Goal: Information Seeking & Learning: Check status

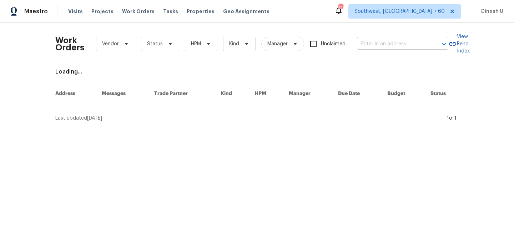
click at [374, 41] on input "text" at bounding box center [392, 44] width 71 height 11
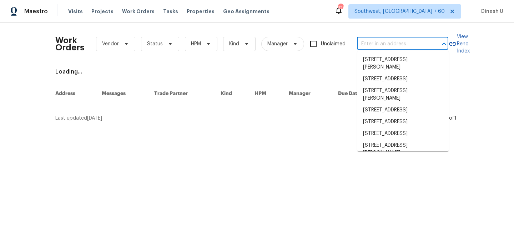
paste input "[STREET_ADDRESS]"
type input "[STREET_ADDRESS]"
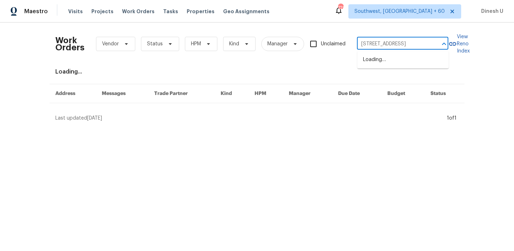
scroll to position [0, 15]
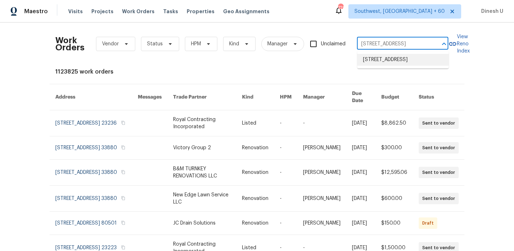
click at [374, 59] on li "[STREET_ADDRESS]" at bounding box center [402, 60] width 91 height 12
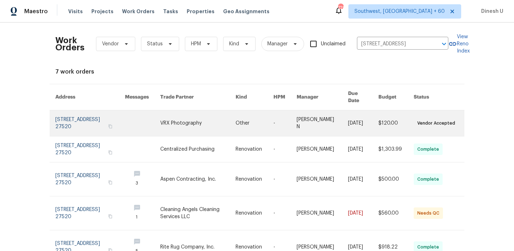
click at [68, 120] on link at bounding box center [90, 123] width 70 height 26
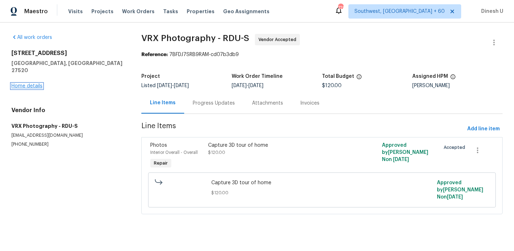
click at [26, 84] on link "Home details" at bounding box center [26, 86] width 31 height 5
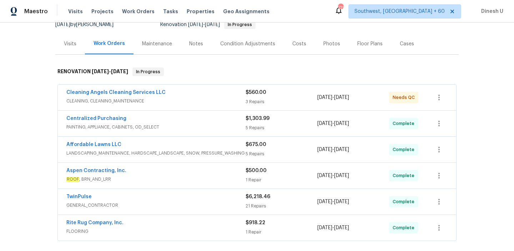
scroll to position [96, 0]
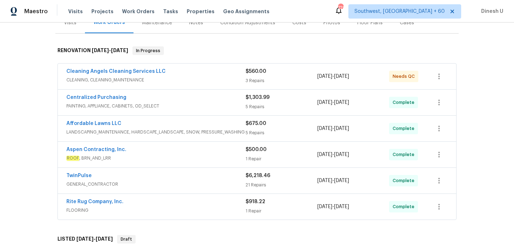
click at [246, 78] on div "3 Repairs" at bounding box center [282, 80] width 72 height 7
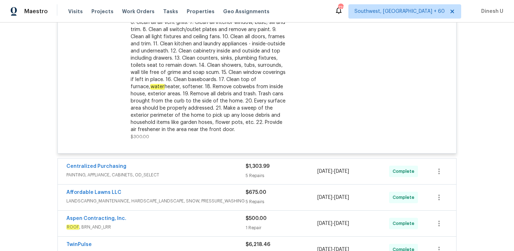
scroll to position [346, 0]
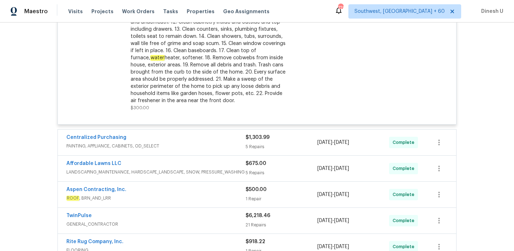
click at [253, 132] on div "Centralized Purchasing PAINTING, APPLIANCE, CABINETS, OD_SELECT $1,303.99 5 Rep…" at bounding box center [257, 143] width 398 height 26
click at [252, 147] on div "5 Repairs" at bounding box center [282, 146] width 72 height 7
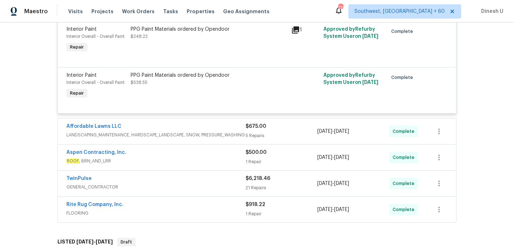
scroll to position [652, 0]
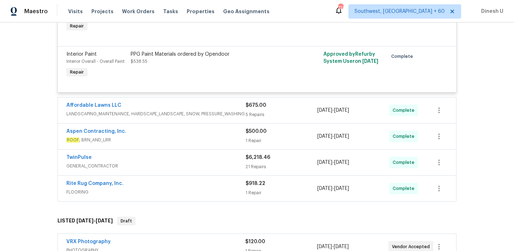
click at [250, 115] on div "5 Repairs" at bounding box center [282, 114] width 72 height 7
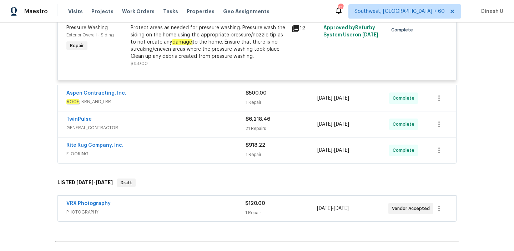
scroll to position [1009, 0]
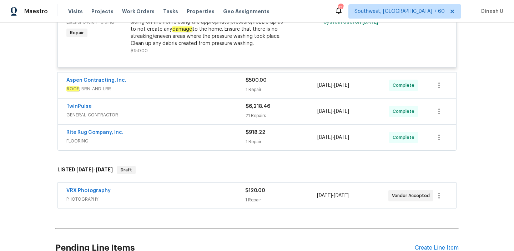
click at [253, 91] on div "1 Repair" at bounding box center [282, 89] width 72 height 7
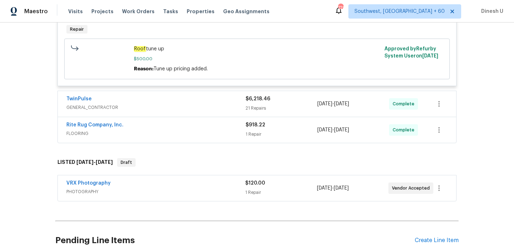
scroll to position [1125, 0]
click at [243, 108] on span "GENERAL_CONTRACTOR" at bounding box center [155, 107] width 179 height 7
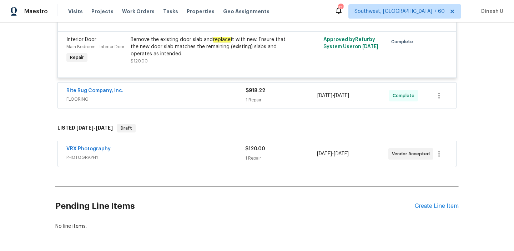
scroll to position [2527, 0]
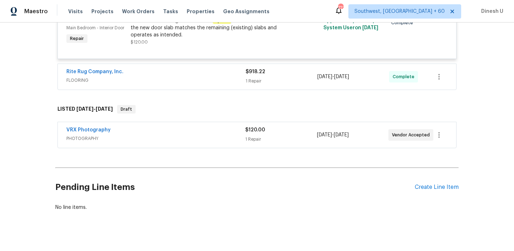
click at [255, 87] on div "Rite Rug Company, Inc. FLOORING $918.22 1 Repair [DATE] - [DATE] Complete" at bounding box center [257, 77] width 398 height 26
click at [247, 81] on div "1 Repair" at bounding box center [282, 80] width 72 height 7
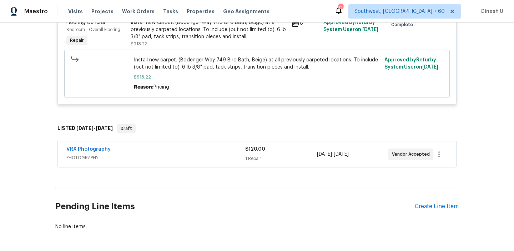
scroll to position [2644, 0]
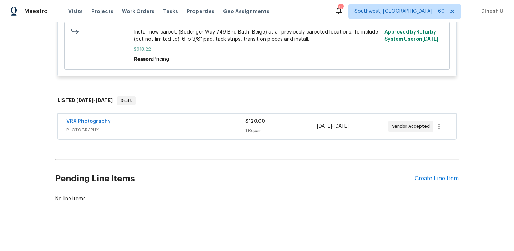
click at [260, 126] on div "$120.00 1 Repair" at bounding box center [280, 126] width 71 height 17
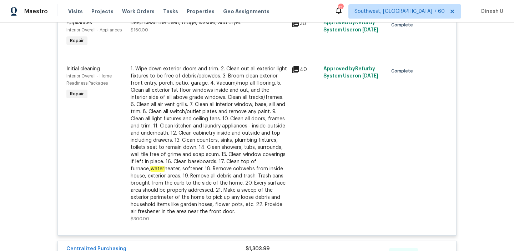
scroll to position [0, 0]
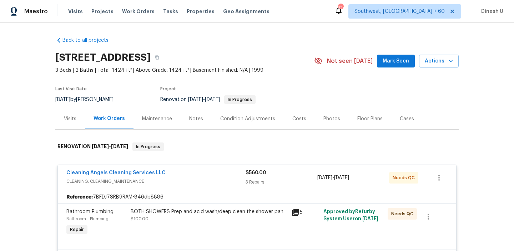
click at [69, 117] on div "Visits" at bounding box center [70, 118] width 12 height 7
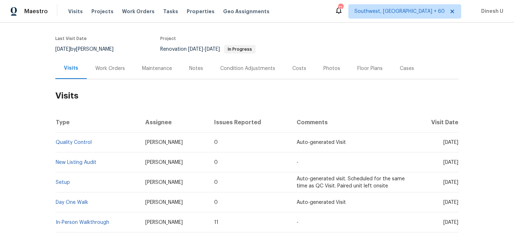
scroll to position [80, 0]
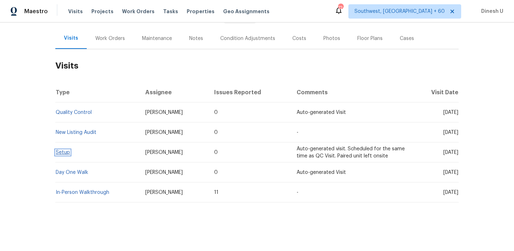
click at [59, 152] on link "Setup" at bounding box center [63, 152] width 14 height 5
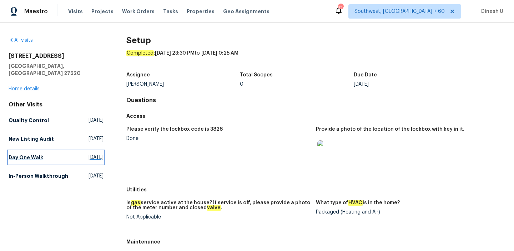
click at [89, 154] on span "[DATE]" at bounding box center [96, 157] width 15 height 7
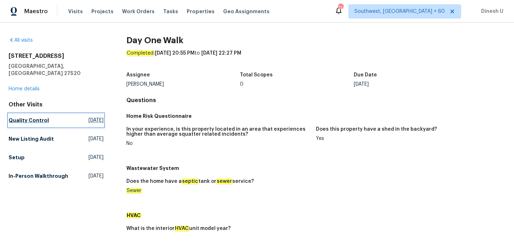
click at [89, 117] on span "[DATE]" at bounding box center [96, 120] width 15 height 7
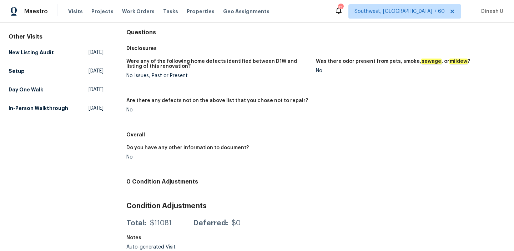
scroll to position [71, 0]
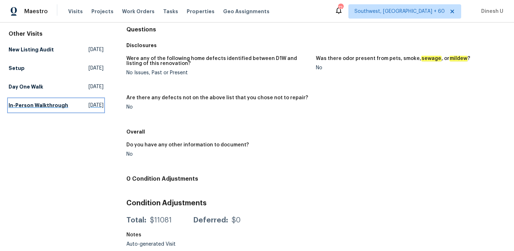
click at [89, 102] on span "[DATE]" at bounding box center [96, 105] width 15 height 7
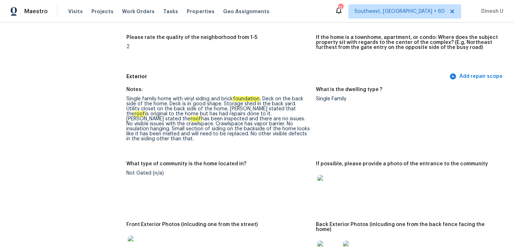
scroll to position [88, 0]
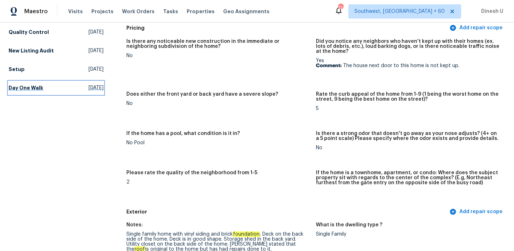
click at [89, 84] on span "[DATE]" at bounding box center [96, 87] width 15 height 7
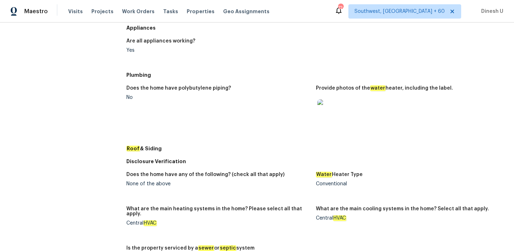
scroll to position [284, 0]
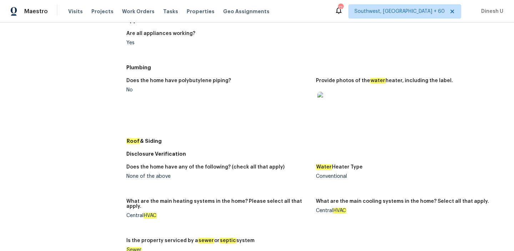
click at [321, 105] on img at bounding box center [328, 103] width 23 height 23
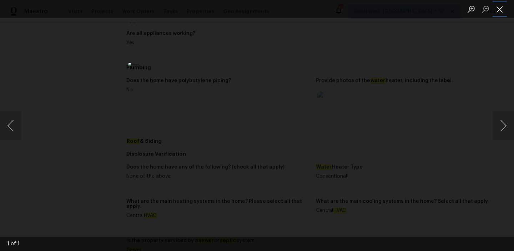
click at [499, 11] on button "Close lightbox" at bounding box center [500, 9] width 14 height 12
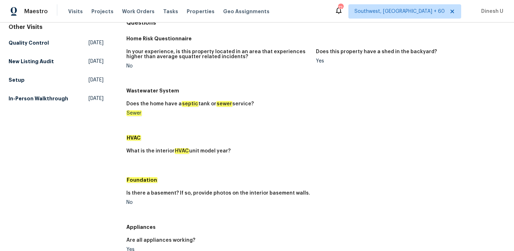
scroll to position [0, 0]
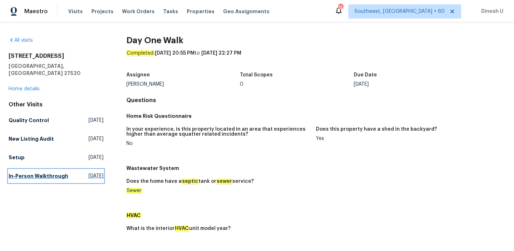
click at [99, 172] on span "[DATE]" at bounding box center [96, 175] width 15 height 7
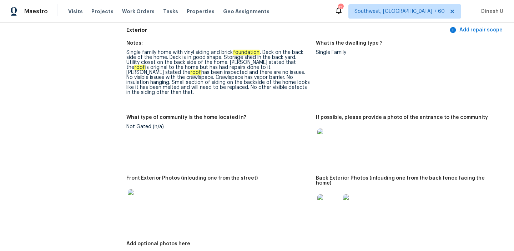
scroll to position [277, 0]
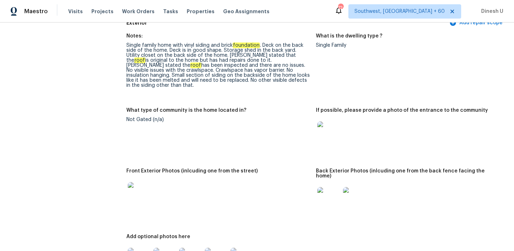
click at [325, 187] on img at bounding box center [328, 198] width 23 height 23
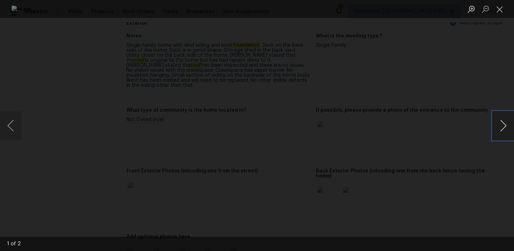
click at [500, 123] on button "Next image" at bounding box center [503, 125] width 21 height 29
click at [498, 12] on button "Close lightbox" at bounding box center [500, 9] width 14 height 12
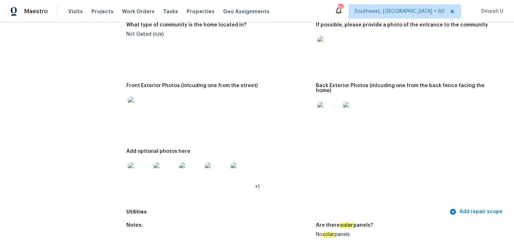
scroll to position [360, 0]
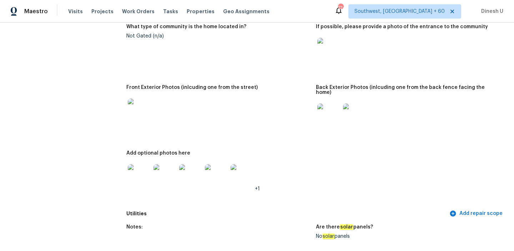
click at [143, 164] on img at bounding box center [139, 175] width 23 height 23
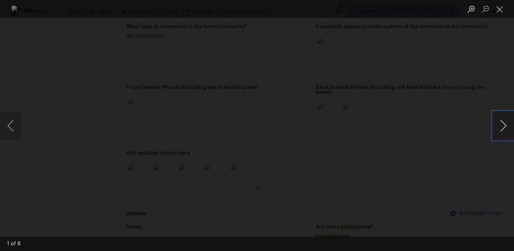
click at [504, 126] on button "Next image" at bounding box center [503, 125] width 21 height 29
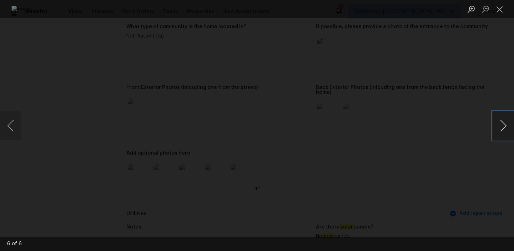
click at [504, 126] on button "Next image" at bounding box center [503, 125] width 21 height 29
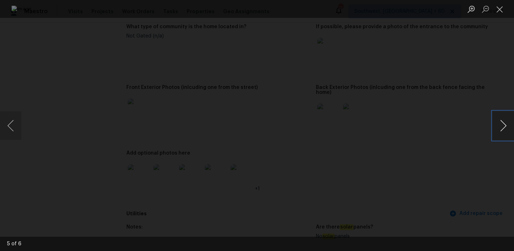
click at [504, 126] on button "Next image" at bounding box center [503, 125] width 21 height 29
click at [502, 5] on button "Close lightbox" at bounding box center [500, 9] width 14 height 12
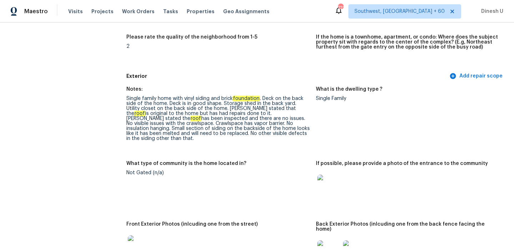
scroll to position [0, 0]
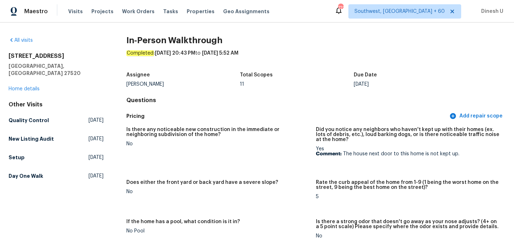
click at [127, 15] on div "Visits Projects Work Orders Tasks Properties Geo Assignments" at bounding box center [173, 11] width 210 height 14
click at [124, 12] on span "Work Orders" at bounding box center [138, 11] width 32 height 7
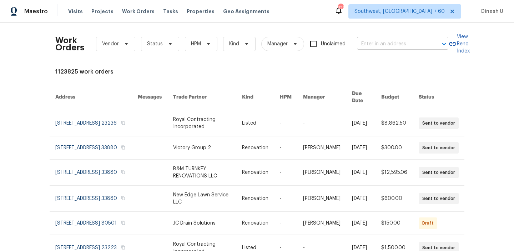
click at [382, 47] on input "text" at bounding box center [392, 44] width 71 height 11
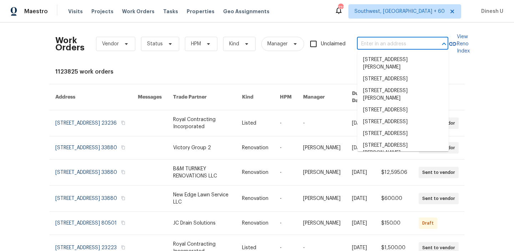
paste input "[STREET_ADDRESS][PERSON_NAME]"
type input "[STREET_ADDRESS][PERSON_NAME]"
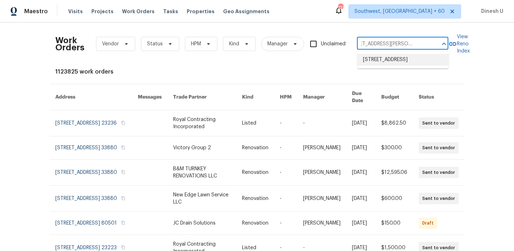
click at [372, 60] on li "[STREET_ADDRESS]" at bounding box center [402, 60] width 91 height 12
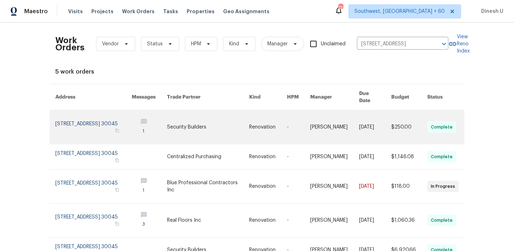
click at [74, 113] on link at bounding box center [93, 127] width 76 height 34
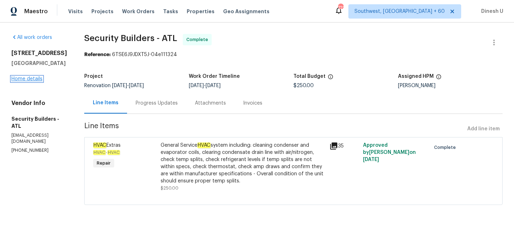
click at [19, 77] on link "Home details" at bounding box center [26, 78] width 31 height 5
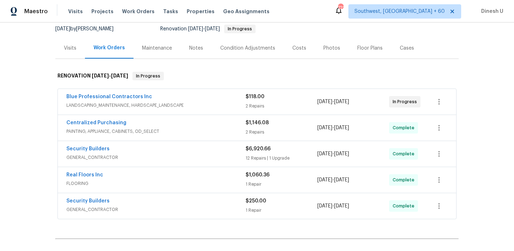
scroll to position [83, 0]
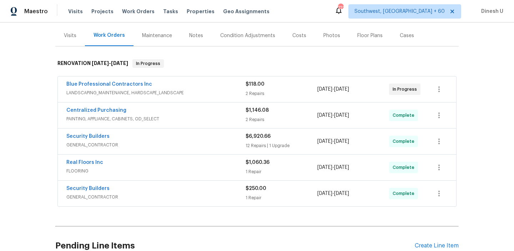
click at [251, 89] on div "$118.00 2 Repairs" at bounding box center [282, 89] width 72 height 17
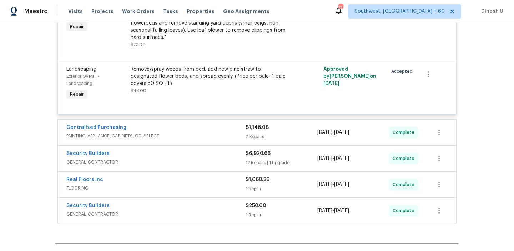
scroll to position [222, 0]
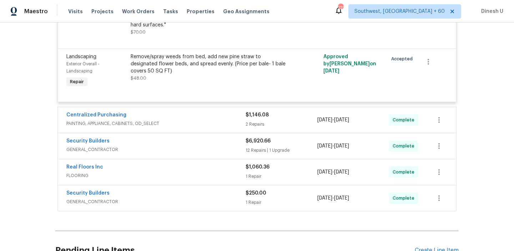
click at [252, 122] on div "2 Repairs" at bounding box center [282, 124] width 72 height 7
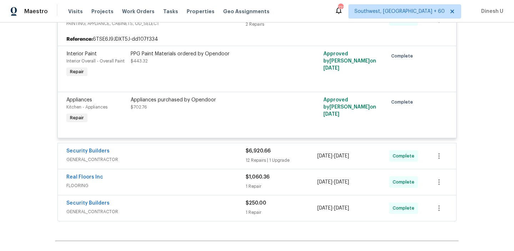
scroll to position [346, 0]
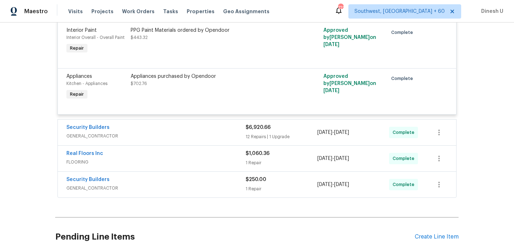
click at [253, 143] on div "Security Builders GENERAL_CONTRACTOR $6,920.66 12 Repairs | 1 Upgrade [DATE] - …" at bounding box center [257, 133] width 398 height 26
click at [249, 139] on div "12 Repairs | 1 Upgrade" at bounding box center [282, 136] width 72 height 7
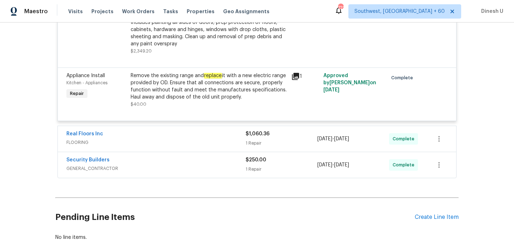
scroll to position [1333, 0]
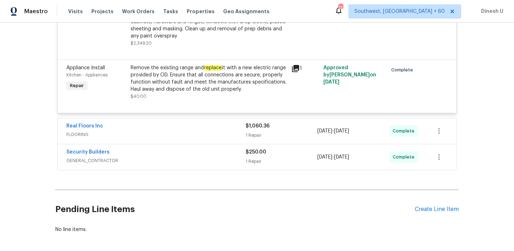
click at [254, 132] on div "1 Repair" at bounding box center [282, 135] width 72 height 7
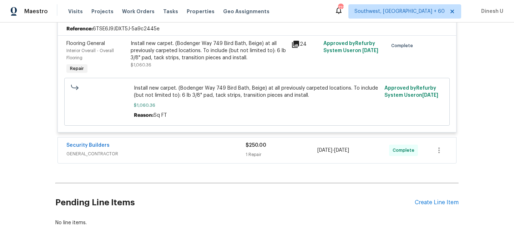
scroll to position [1461, 0]
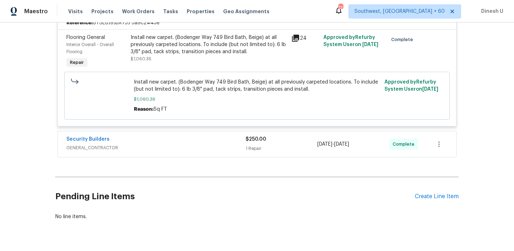
click at [257, 145] on div "1 Repair" at bounding box center [282, 148] width 72 height 7
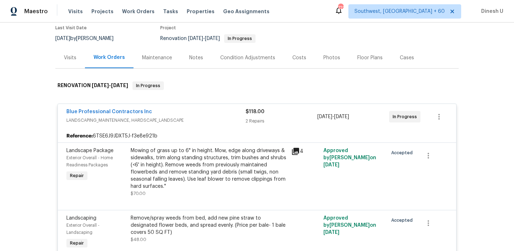
scroll to position [0, 0]
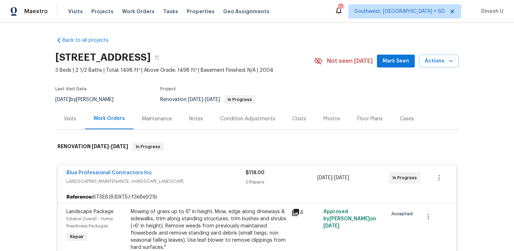
click at [70, 118] on div "Visits" at bounding box center [70, 118] width 12 height 7
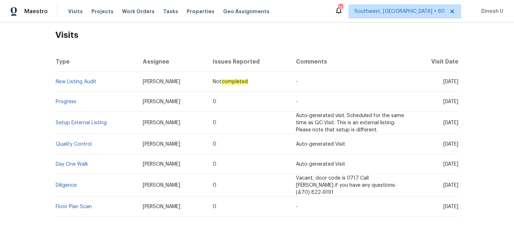
scroll to position [123, 0]
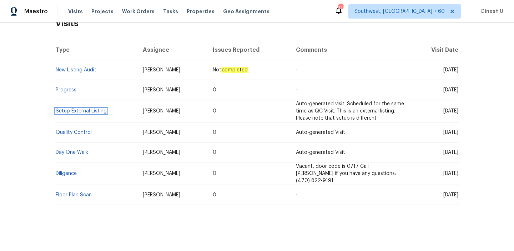
click at [67, 109] on link "Setup External Listing" at bounding box center [81, 110] width 51 height 5
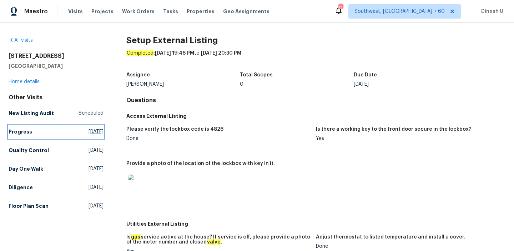
click at [89, 131] on span "[DATE]" at bounding box center [96, 131] width 15 height 7
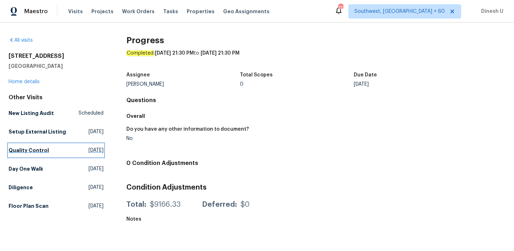
click at [89, 150] on span "[DATE]" at bounding box center [96, 150] width 15 height 7
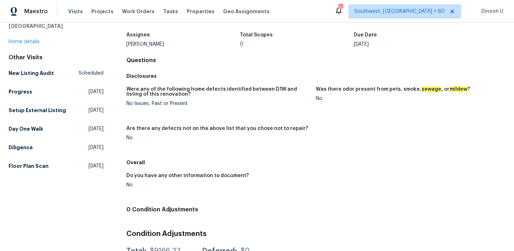
scroll to position [71, 0]
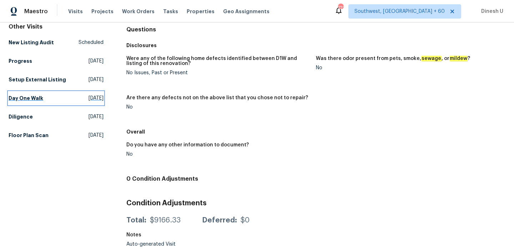
click at [89, 97] on span "[DATE]" at bounding box center [96, 98] width 15 height 7
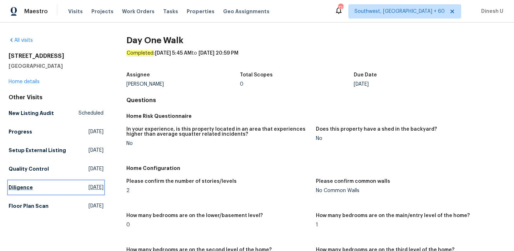
click at [89, 187] on span "[DATE]" at bounding box center [96, 187] width 15 height 7
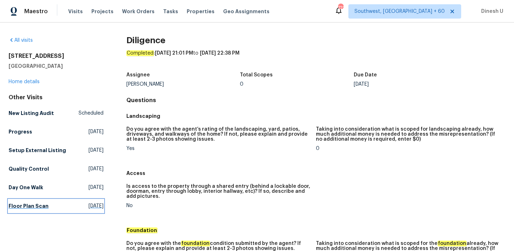
click at [89, 207] on span "[DATE]" at bounding box center [96, 205] width 15 height 7
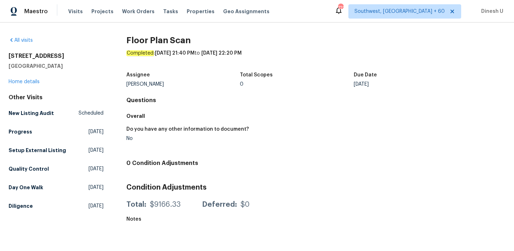
click at [13, 55] on h2 "[STREET_ADDRESS]" at bounding box center [56, 55] width 95 height 7
copy h2 "[STREET_ADDRESS]"
click at [52, 55] on h2 "[STREET_ADDRESS]" at bounding box center [56, 55] width 95 height 7
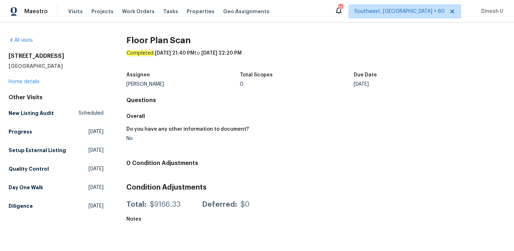
click at [52, 55] on h2 "[STREET_ADDRESS]" at bounding box center [56, 55] width 95 height 7
click at [23, 83] on link "Home details" at bounding box center [24, 81] width 31 height 5
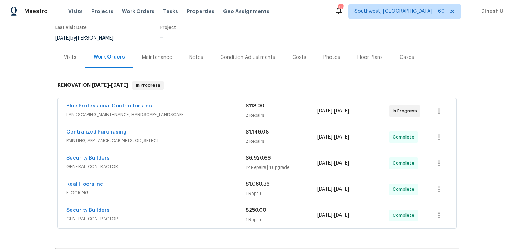
scroll to position [67, 0]
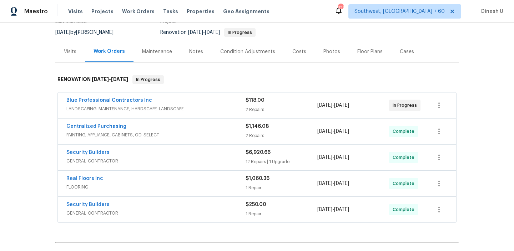
click at [251, 104] on div "$118.00 2 Repairs" at bounding box center [282, 105] width 72 height 17
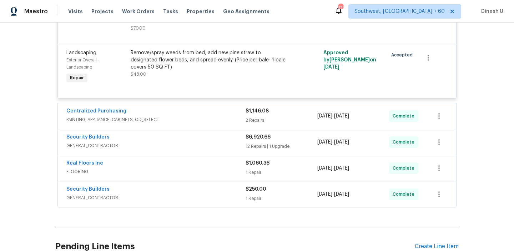
scroll to position [254, 0]
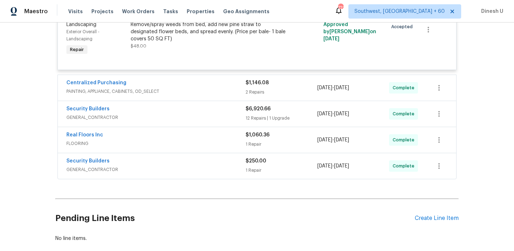
click at [251, 91] on div "2 Repairs" at bounding box center [282, 92] width 72 height 7
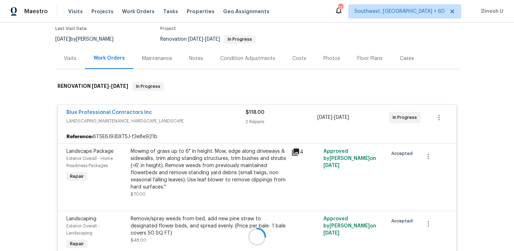
scroll to position [0, 0]
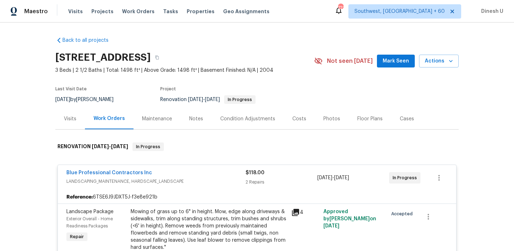
click at [68, 118] on div "Visits" at bounding box center [70, 118] width 12 height 7
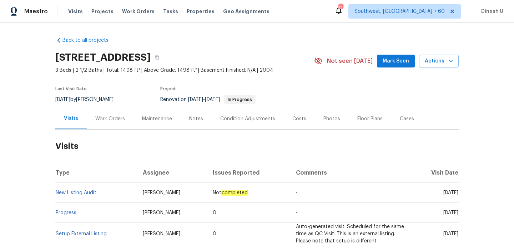
click at [101, 119] on div "Work Orders" at bounding box center [110, 118] width 30 height 7
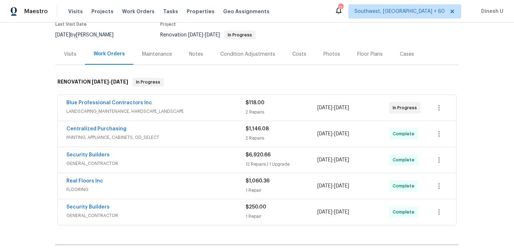
scroll to position [83, 0]
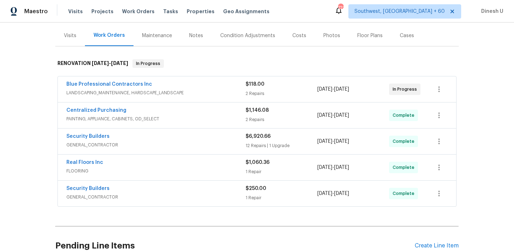
click at [249, 115] on div "$1,146.08 2 Repairs" at bounding box center [282, 115] width 72 height 17
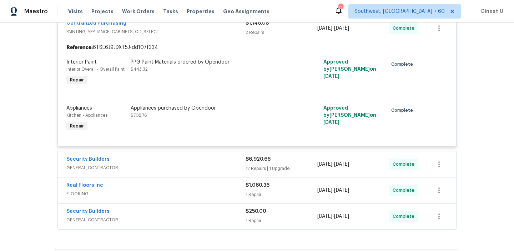
scroll to position [203, 0]
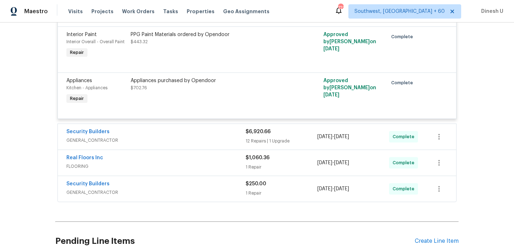
click at [262, 139] on div "12 Repairs | 1 Upgrade" at bounding box center [282, 140] width 72 height 7
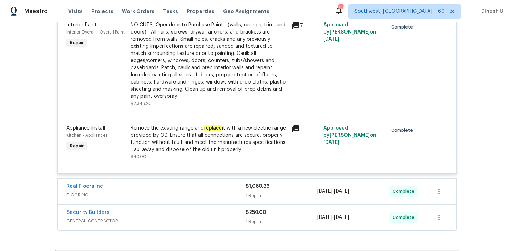
scroll to position [1135, 0]
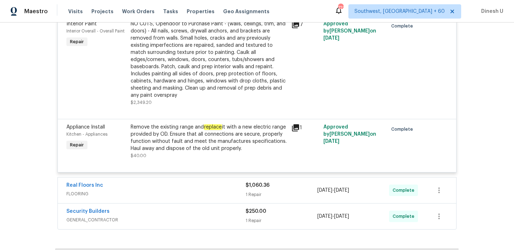
click at [248, 191] on div "1 Repair" at bounding box center [282, 194] width 72 height 7
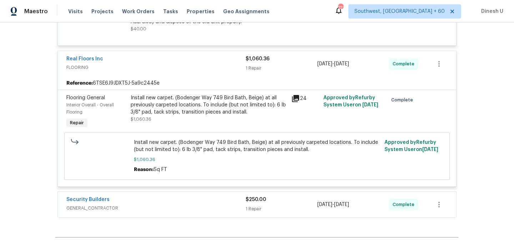
scroll to position [1265, 0]
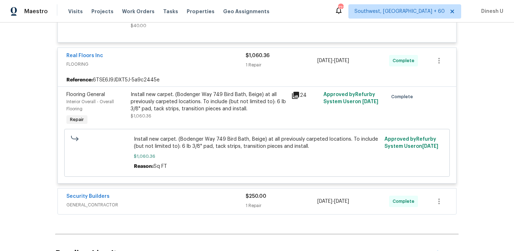
click at [256, 193] on div "$250.00 1 Repair" at bounding box center [282, 201] width 72 height 17
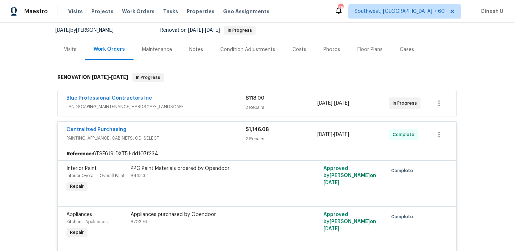
scroll to position [0, 0]
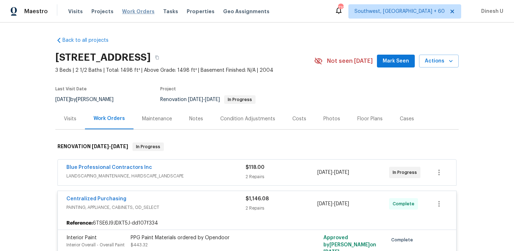
click at [138, 10] on span "Work Orders" at bounding box center [138, 11] width 32 height 7
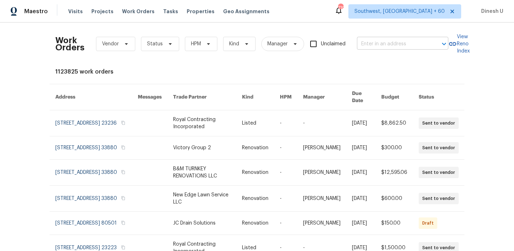
click at [370, 42] on input "text" at bounding box center [392, 44] width 71 height 11
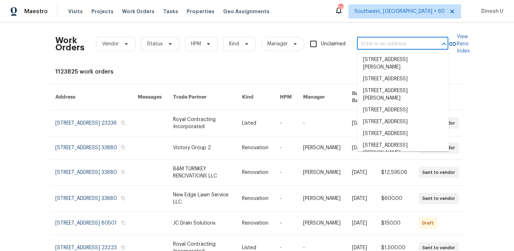
paste input "[STREET_ADDRESS]"
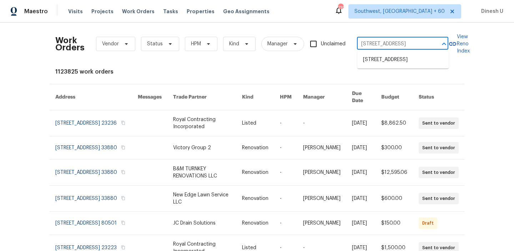
type input "[STREET_ADDRESS]"
click at [301, 15] on div "Maestro Visits Projects Work Orders Tasks Properties Geo Assignments [GEOGRAPHI…" at bounding box center [257, 11] width 514 height 22
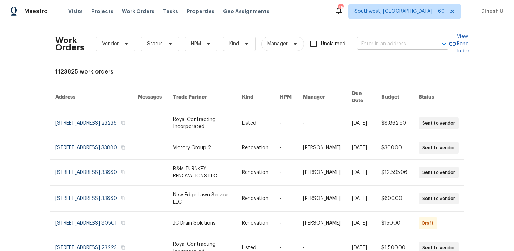
click at [395, 45] on input "text" at bounding box center [392, 44] width 71 height 11
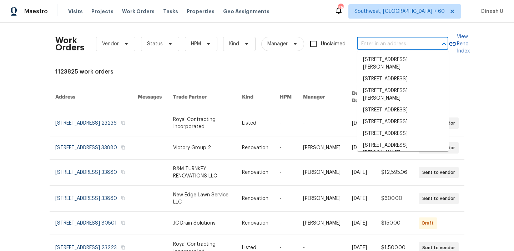
paste input "[STREET_ADDRESS]"
type input "[STREET_ADDRESS]"
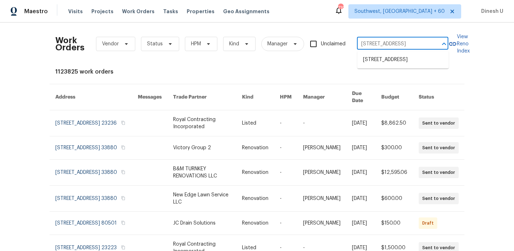
scroll to position [0, 25]
click at [369, 60] on li "[STREET_ADDRESS]" at bounding box center [402, 60] width 91 height 12
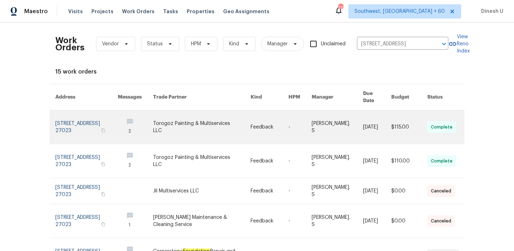
click at [68, 123] on link at bounding box center [86, 127] width 62 height 34
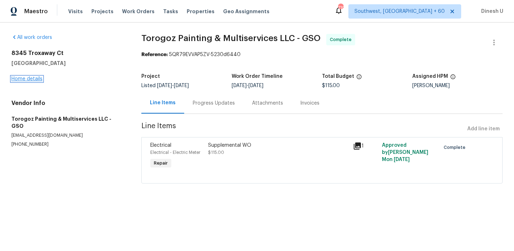
click at [23, 79] on link "Home details" at bounding box center [26, 78] width 31 height 5
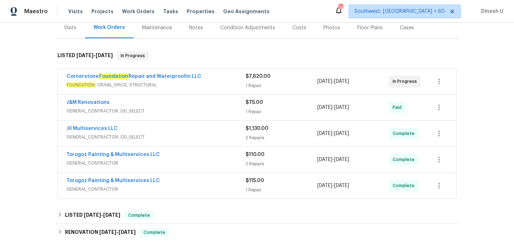
scroll to position [118, 0]
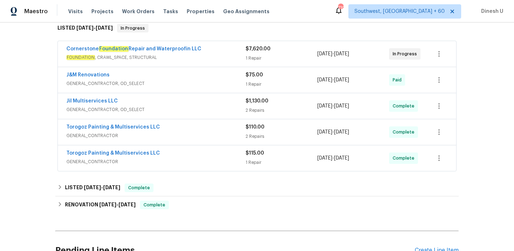
click at [254, 55] on div "1 Repair" at bounding box center [282, 58] width 72 height 7
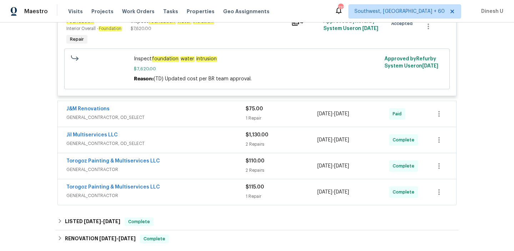
scroll to position [195, 0]
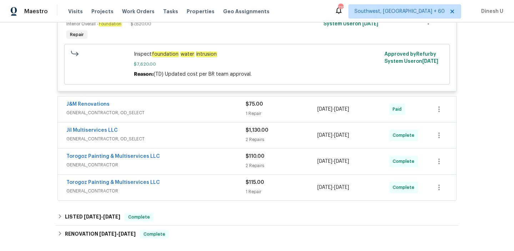
click at [257, 114] on div "1 Repair" at bounding box center [282, 113] width 72 height 7
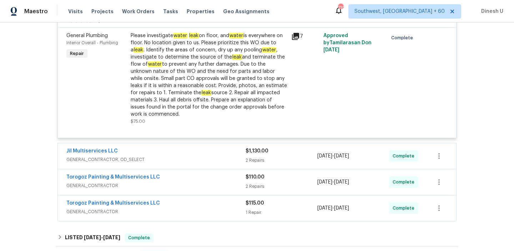
scroll to position [313, 0]
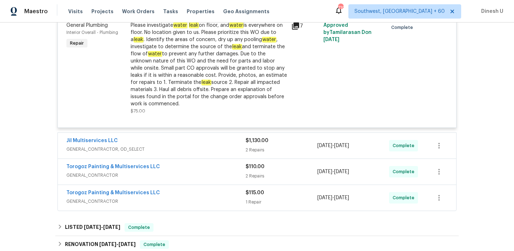
click at [255, 149] on div "2 Repairs" at bounding box center [282, 149] width 72 height 7
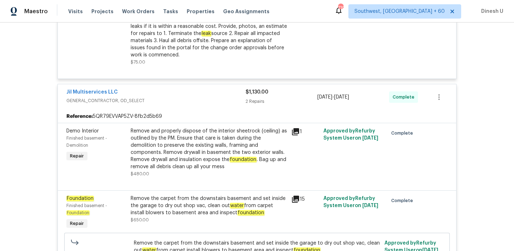
scroll to position [366, 0]
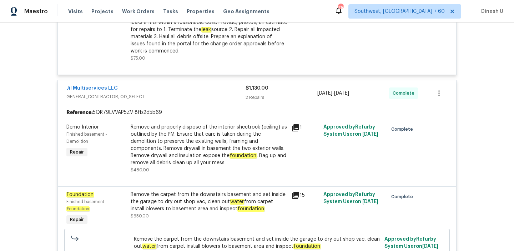
click at [291, 124] on div "1" at bounding box center [305, 148] width 32 height 54
click at [297, 128] on icon at bounding box center [295, 127] width 7 height 7
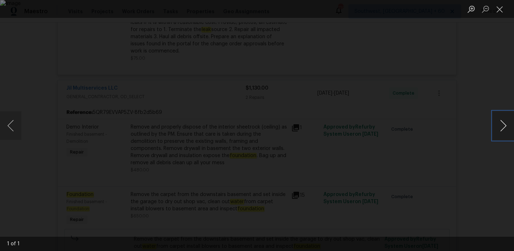
click at [502, 125] on button "Next image" at bounding box center [503, 125] width 21 height 29
click at [502, 10] on button "Close lightbox" at bounding box center [500, 9] width 14 height 12
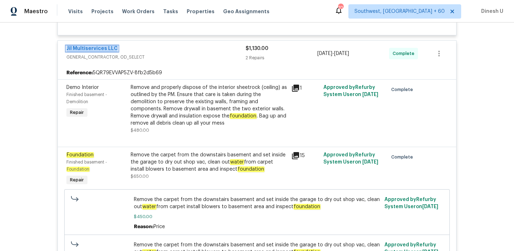
scroll to position [404, 0]
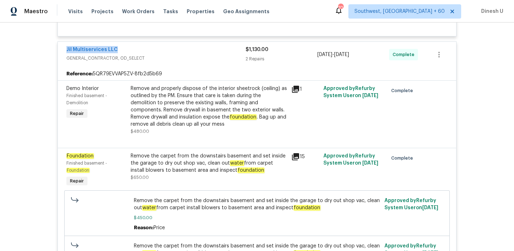
click at [297, 156] on icon at bounding box center [295, 156] width 7 height 7
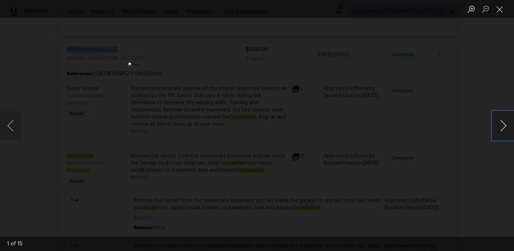
click at [504, 125] on button "Next image" at bounding box center [503, 125] width 21 height 29
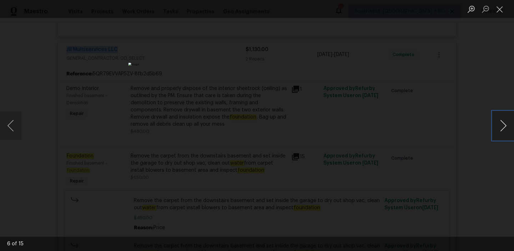
click at [504, 125] on button "Next image" at bounding box center [503, 125] width 21 height 29
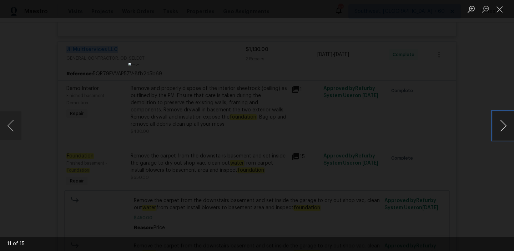
click at [504, 125] on button "Next image" at bounding box center [503, 125] width 21 height 29
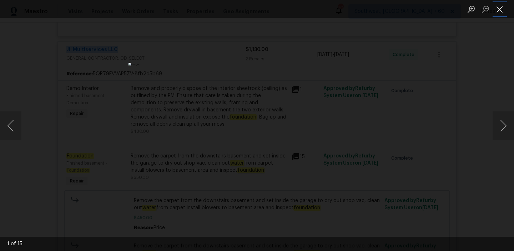
click at [501, 7] on button "Close lightbox" at bounding box center [500, 9] width 14 height 12
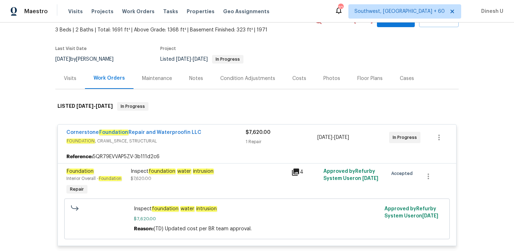
scroll to position [65, 0]
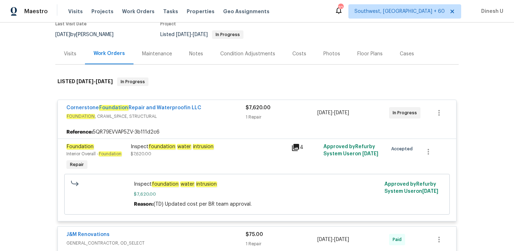
click at [294, 149] on icon at bounding box center [295, 147] width 7 height 7
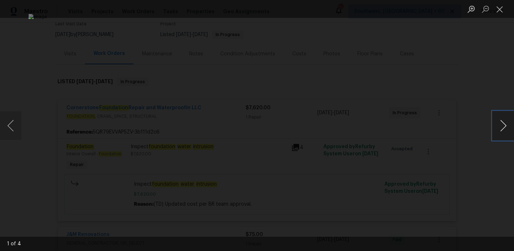
click at [501, 126] on button "Next image" at bounding box center [503, 125] width 21 height 29
click at [501, 6] on button "Close lightbox" at bounding box center [500, 9] width 14 height 12
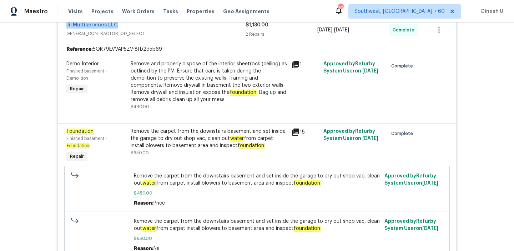
scroll to position [427, 0]
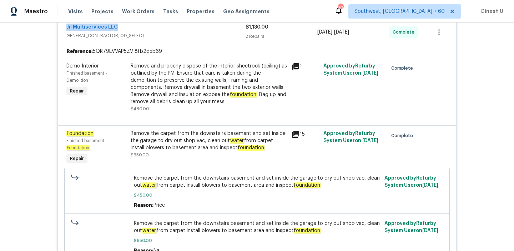
click at [296, 67] on icon at bounding box center [295, 66] width 7 height 7
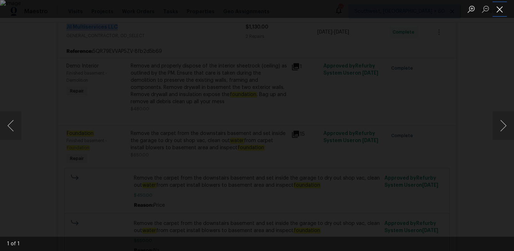
click at [496, 10] on button "Close lightbox" at bounding box center [500, 9] width 14 height 12
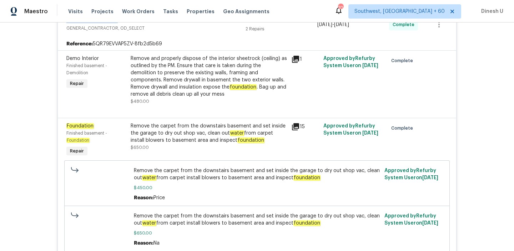
scroll to position [412, 0]
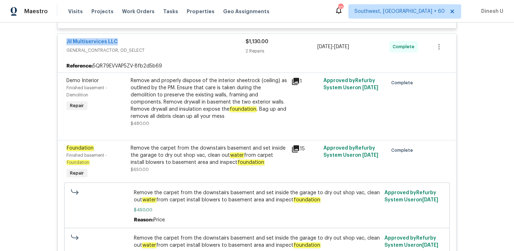
click at [294, 82] on icon at bounding box center [295, 81] width 7 height 7
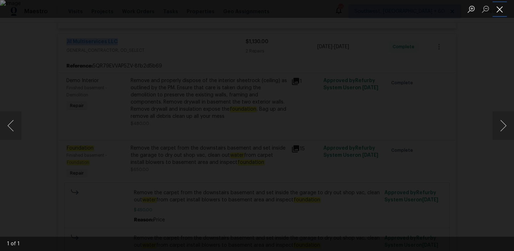
click at [496, 7] on button "Close lightbox" at bounding box center [500, 9] width 14 height 12
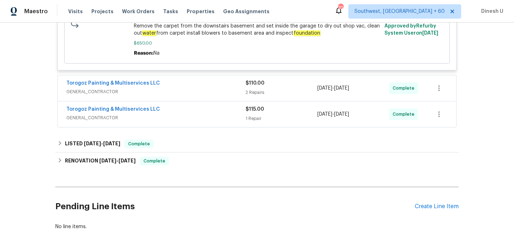
scroll to position [633, 0]
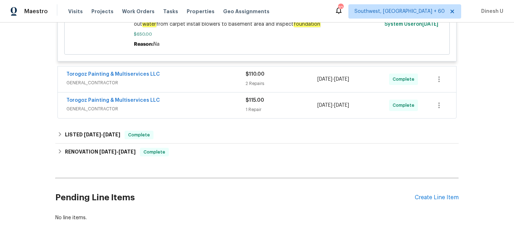
click at [254, 83] on div "2 Repairs" at bounding box center [282, 83] width 72 height 7
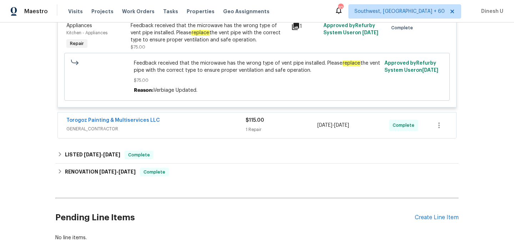
scroll to position [823, 0]
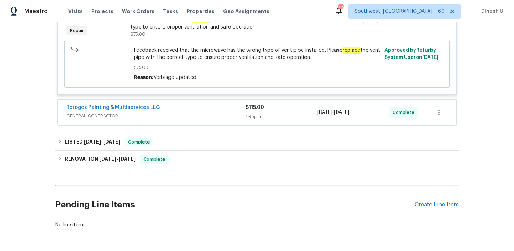
click at [260, 117] on div "1 Repair" at bounding box center [282, 116] width 72 height 7
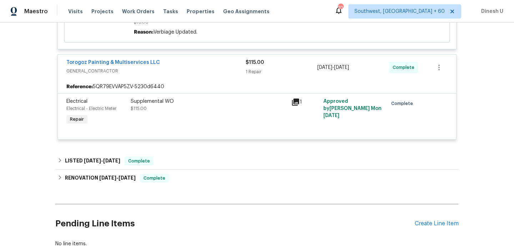
scroll to position [879, 0]
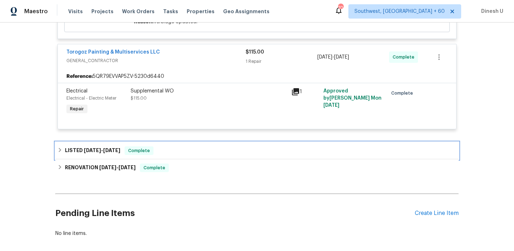
click at [97, 151] on span "[DATE]" at bounding box center [92, 150] width 17 height 5
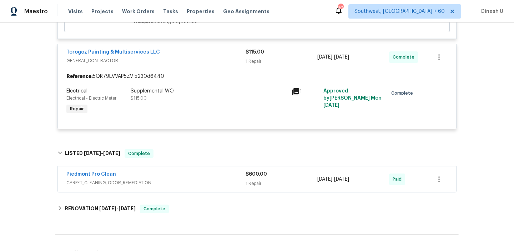
click at [248, 184] on div "1 Repair" at bounding box center [282, 183] width 72 height 7
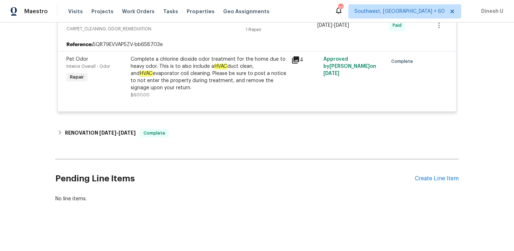
scroll to position [1041, 0]
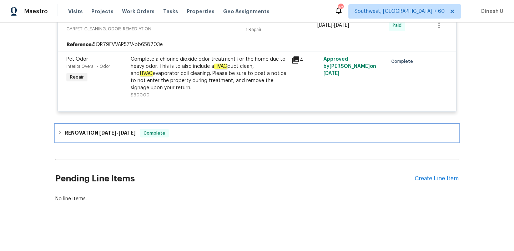
click at [127, 130] on span "[DATE]" at bounding box center [126, 132] width 17 height 5
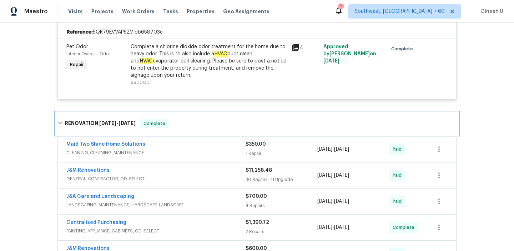
scroll to position [1058, 0]
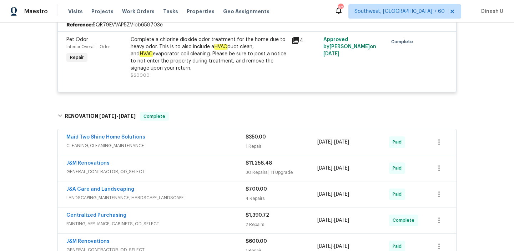
click at [249, 150] on div "1 Repair" at bounding box center [282, 146] width 72 height 7
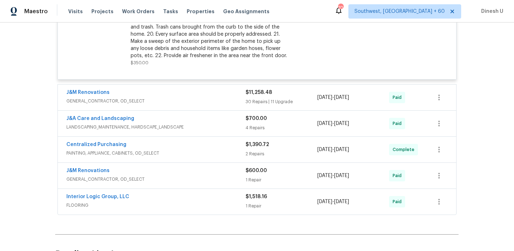
scroll to position [1334, 0]
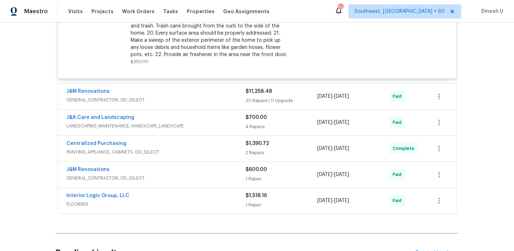
click at [257, 208] on div "1 Repair" at bounding box center [282, 204] width 72 height 7
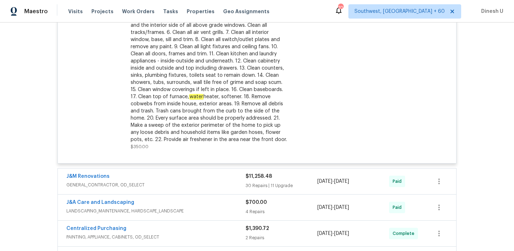
scroll to position [1294, 0]
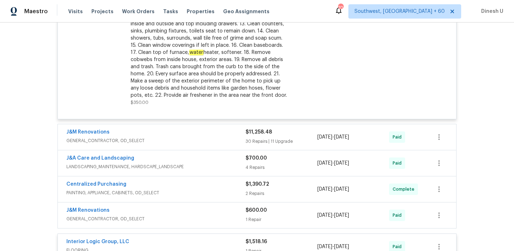
click at [253, 145] on div "30 Repairs | 11 Upgrade" at bounding box center [282, 141] width 72 height 7
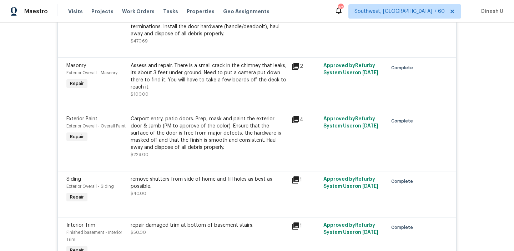
scroll to position [2300, 0]
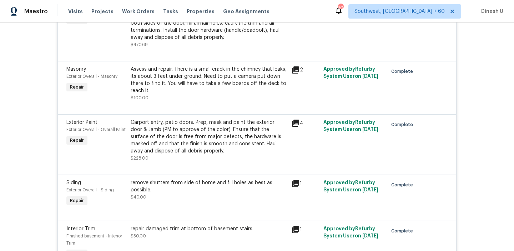
click at [295, 68] on icon at bounding box center [295, 69] width 7 height 7
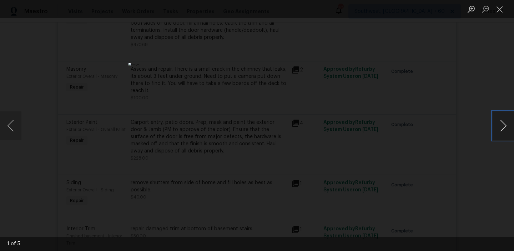
click at [500, 121] on button "Next image" at bounding box center [503, 125] width 21 height 29
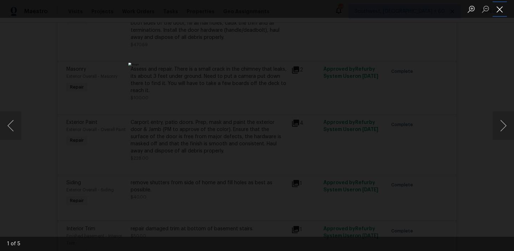
click at [498, 8] on button "Close lightbox" at bounding box center [500, 9] width 14 height 12
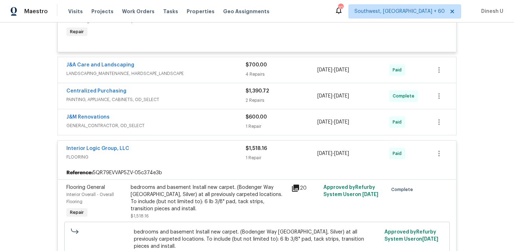
scroll to position [3724, 0]
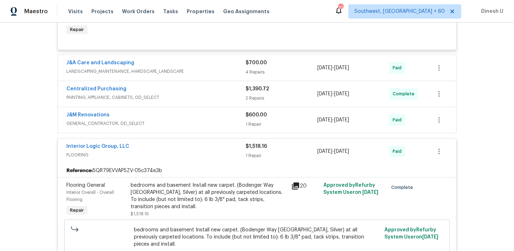
click at [258, 73] on div "4 Repairs" at bounding box center [282, 72] width 72 height 7
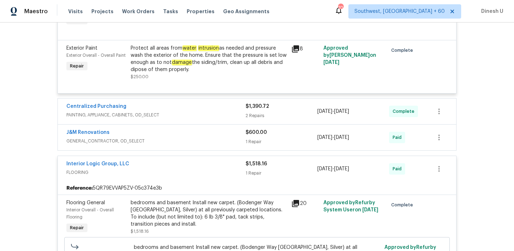
scroll to position [3955, 0]
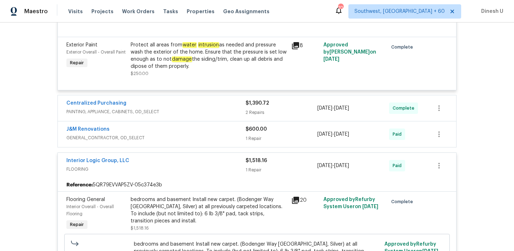
click at [247, 106] on span "$1,390.72" at bounding box center [258, 103] width 24 height 5
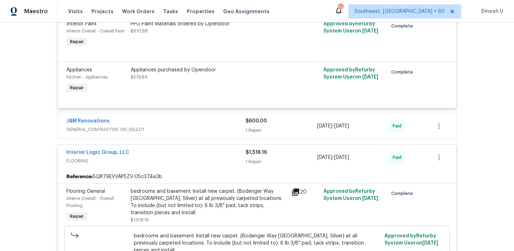
scroll to position [4077, 0]
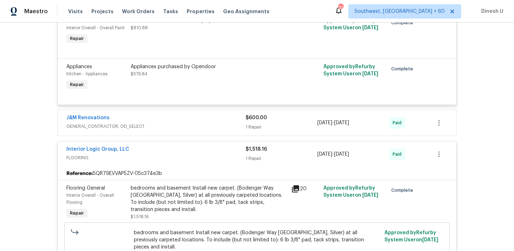
click at [257, 131] on div "1 Repair" at bounding box center [282, 126] width 72 height 7
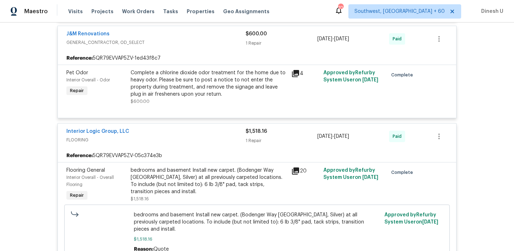
scroll to position [4170, 0]
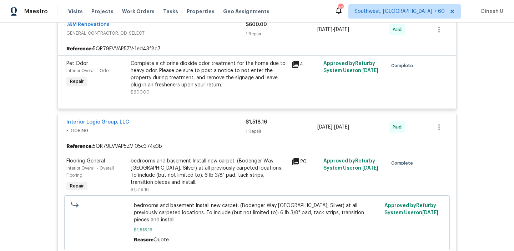
click at [256, 135] on div "1 Repair" at bounding box center [282, 131] width 72 height 7
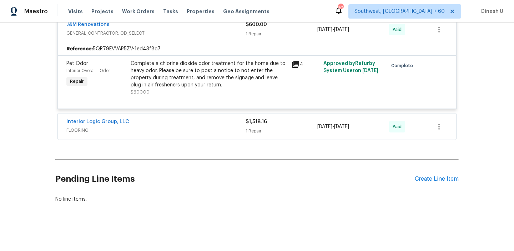
click at [255, 135] on div "1 Repair" at bounding box center [282, 130] width 72 height 7
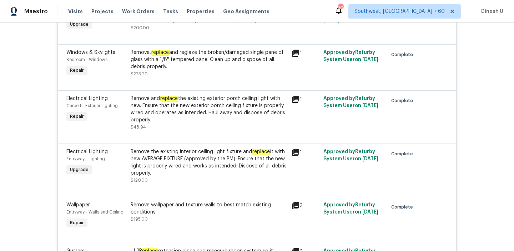
scroll to position [1591, 0]
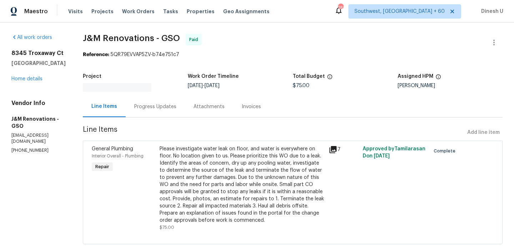
click at [203, 108] on div "Attachments" at bounding box center [208, 106] width 31 height 7
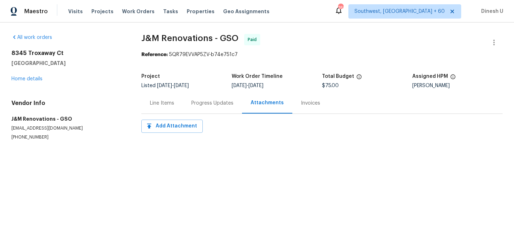
click at [199, 103] on div "Progress Updates" at bounding box center [212, 103] width 42 height 7
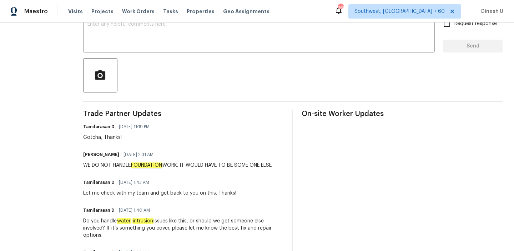
scroll to position [86, 0]
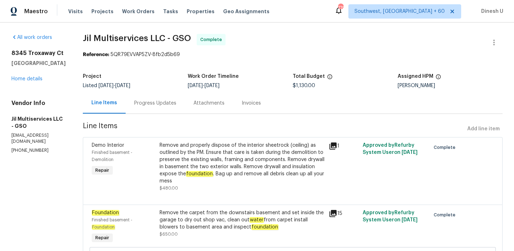
click at [175, 106] on div "Progress Updates" at bounding box center [155, 103] width 42 height 7
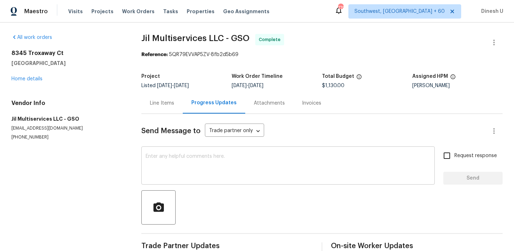
scroll to position [14, 0]
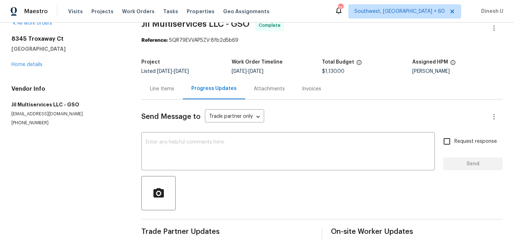
click at [154, 90] on div "Line Items" at bounding box center [162, 88] width 24 height 7
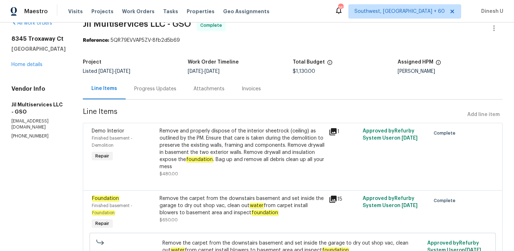
click at [168, 87] on div "Progress Updates" at bounding box center [155, 88] width 42 height 7
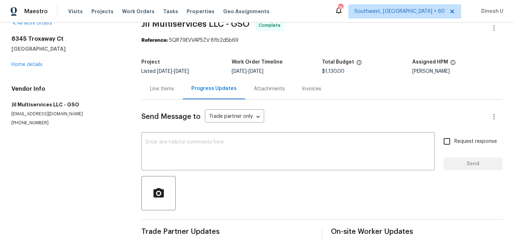
click at [302, 92] on div "Invoices" at bounding box center [311, 88] width 19 height 7
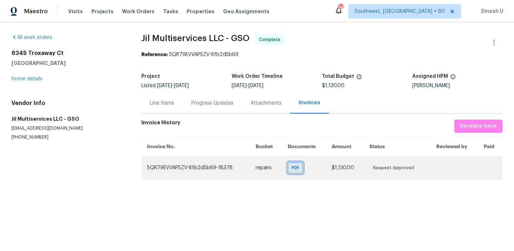
click at [295, 165] on span "PDF" at bounding box center [297, 167] width 10 height 7
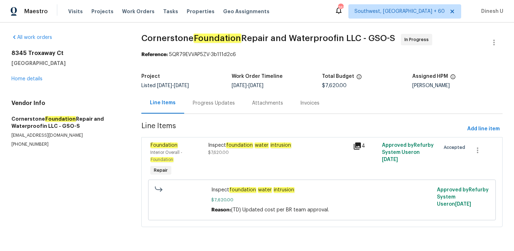
click at [208, 109] on div "Progress Updates" at bounding box center [213, 102] width 59 height 21
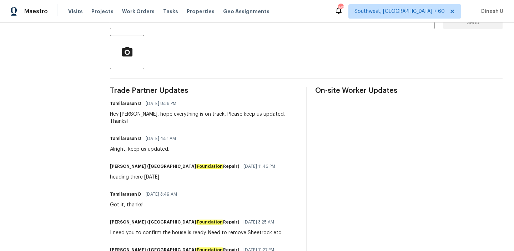
scroll to position [155, 0]
